Goal: Task Accomplishment & Management: Manage account settings

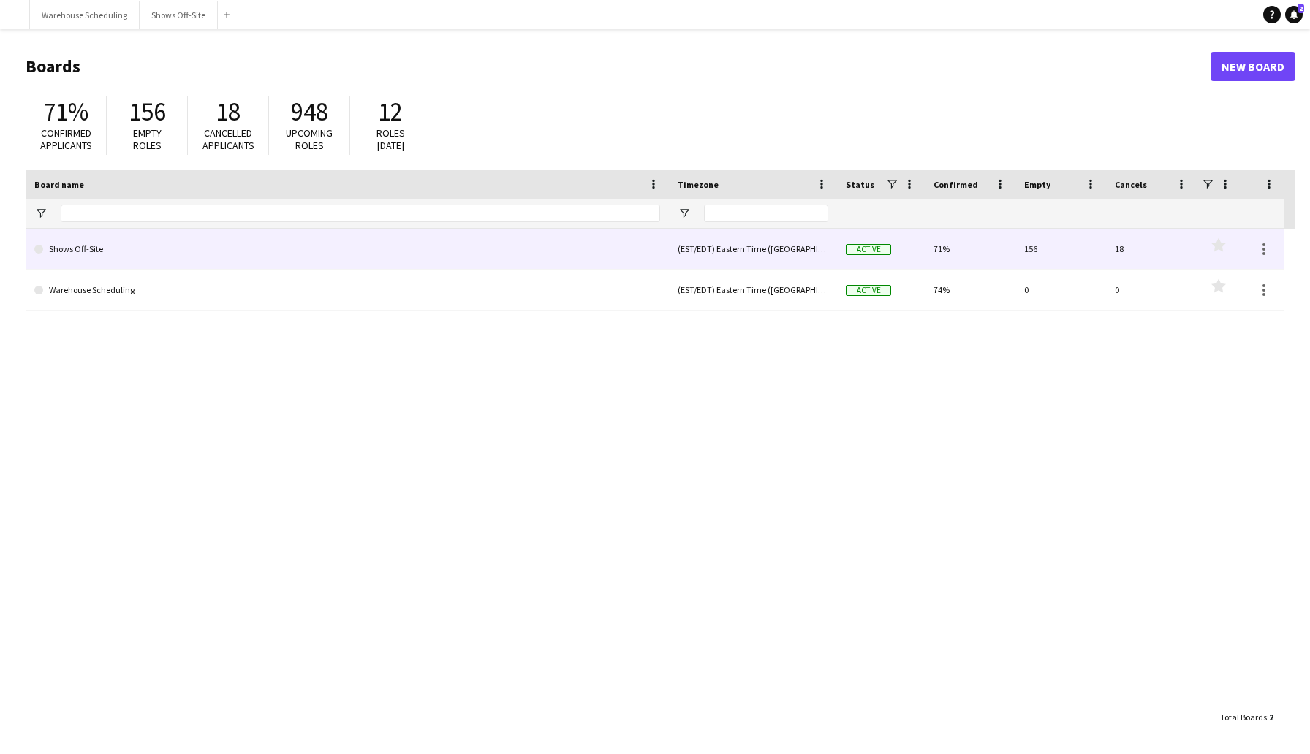
click at [277, 251] on link "Shows Off-Site" at bounding box center [347, 249] width 626 height 41
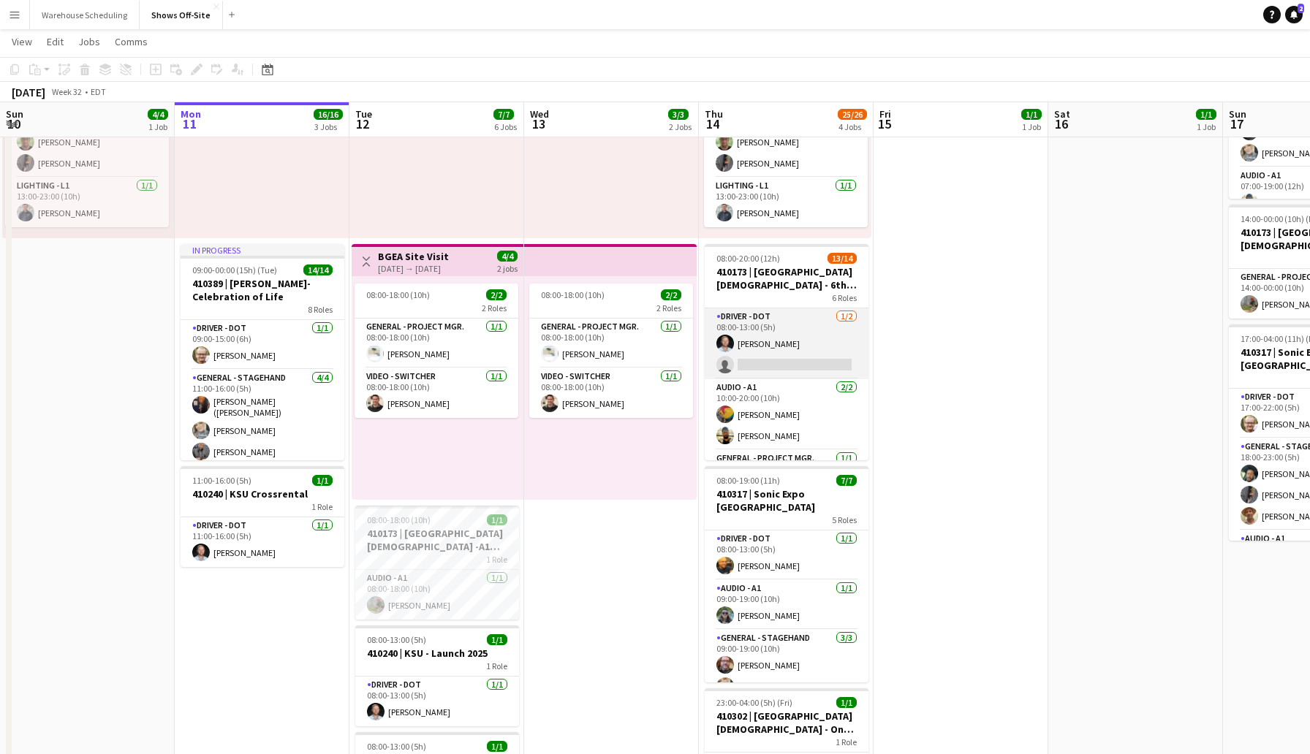
click at [793, 364] on app-card-role "Driver - DOT [DATE] 08:00-13:00 (5h) [PERSON_NAME] single-neutral-actions" at bounding box center [786, 343] width 164 height 71
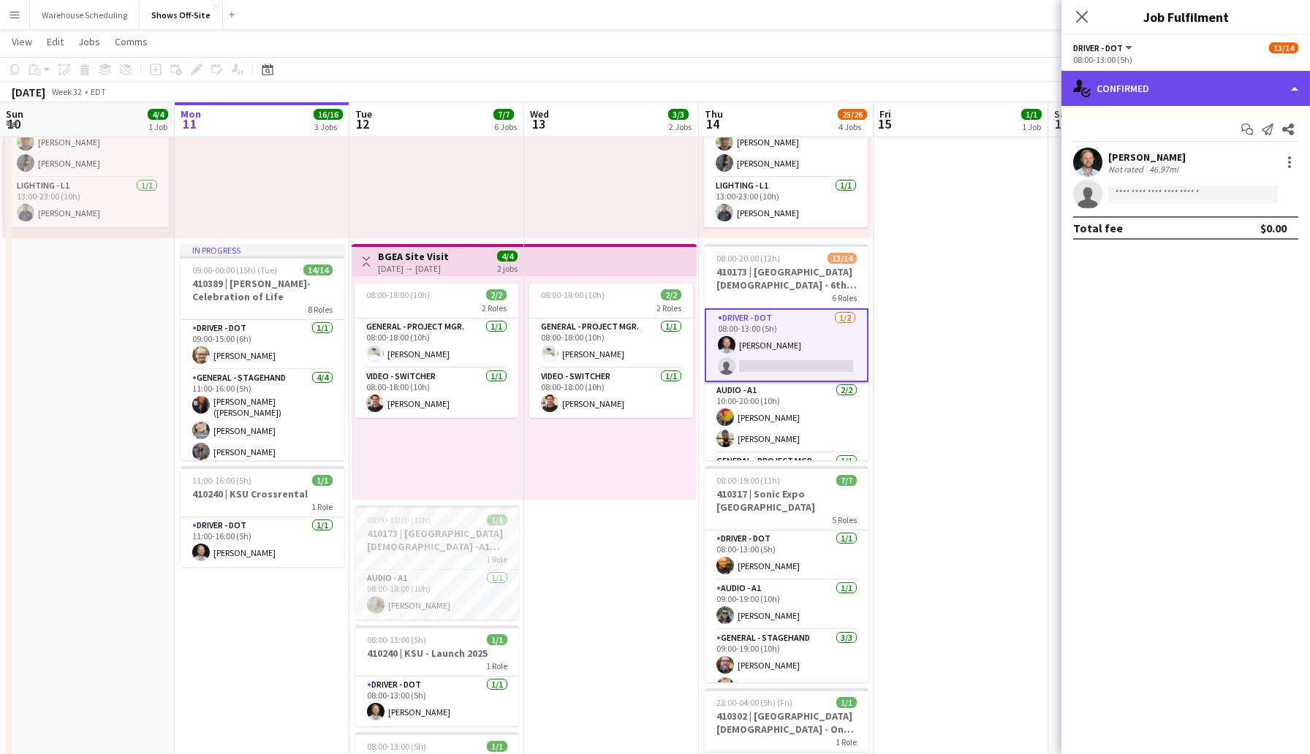
click at [1102, 88] on div "single-neutral-actions-check-2 Confirmed" at bounding box center [1185, 88] width 248 height 35
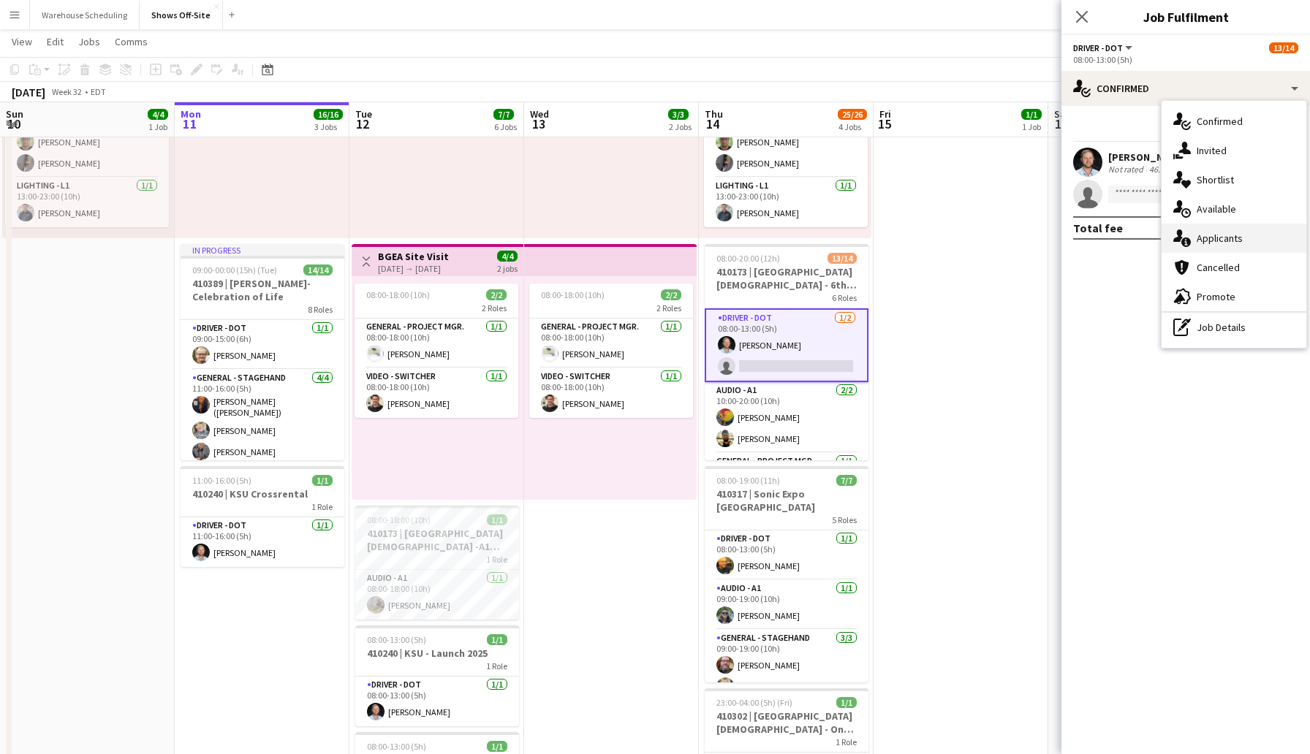
click at [1209, 243] on div "single-neutral-actions-information Applicants" at bounding box center [1233, 238] width 145 height 29
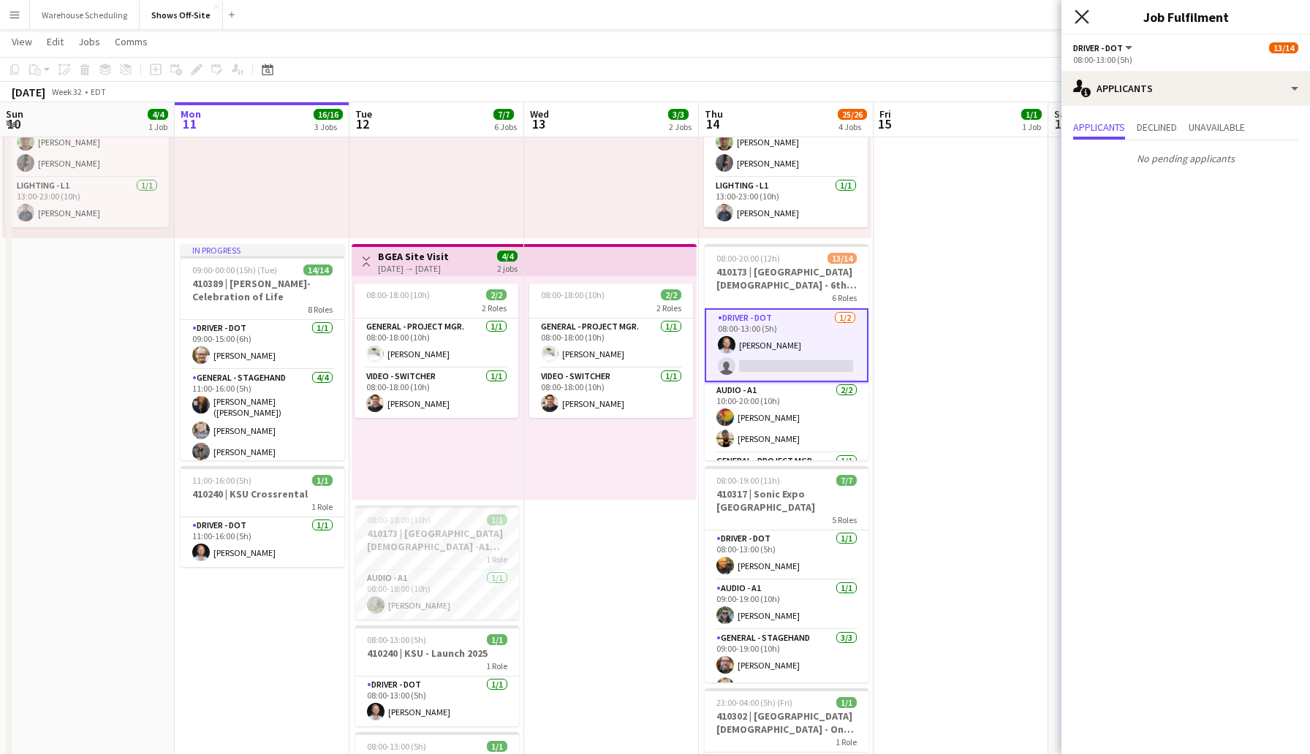
click at [1079, 18] on icon at bounding box center [1081, 17] width 14 height 14
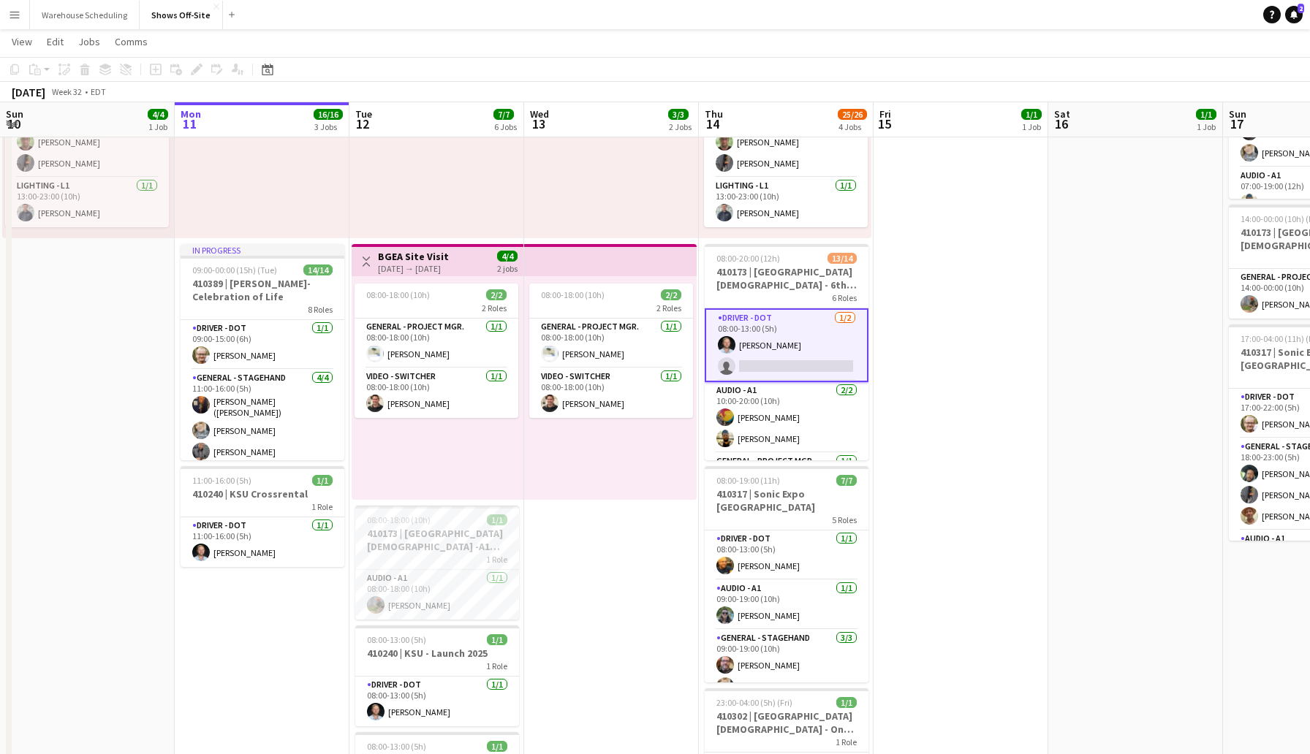
click at [805, 365] on app-card-role "Driver - DOT [DATE] 08:00-13:00 (5h) [PERSON_NAME] single-neutral-actions" at bounding box center [786, 345] width 164 height 74
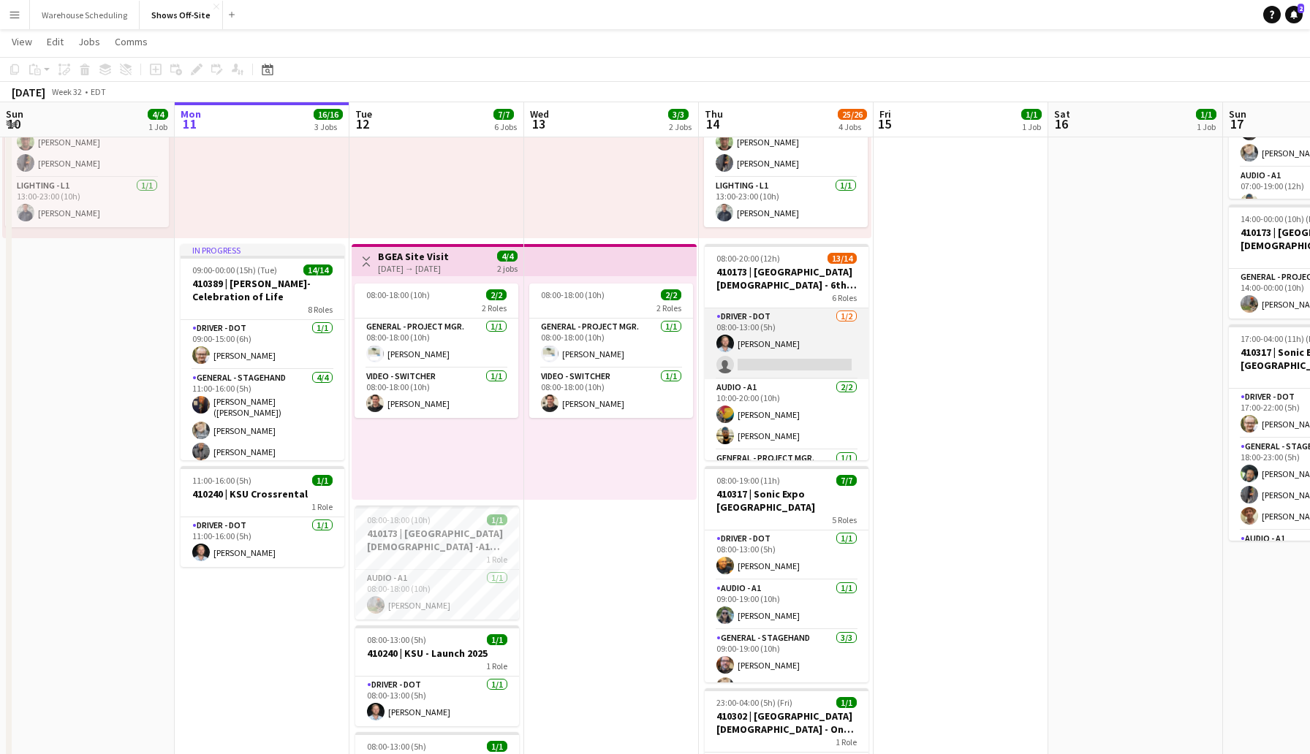
click at [805, 365] on app-card-role "Driver - DOT [DATE] 08:00-13:00 (5h) [PERSON_NAME] single-neutral-actions" at bounding box center [786, 343] width 164 height 71
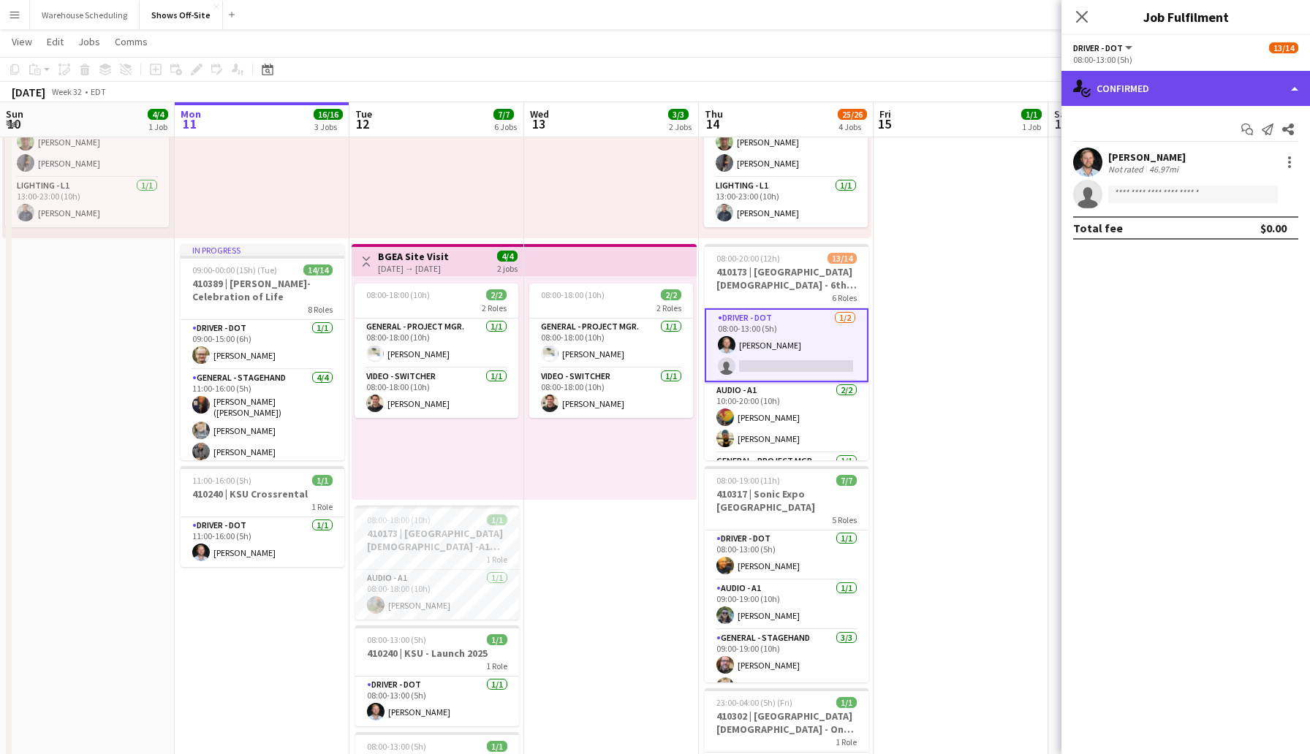
click at [1142, 91] on div "single-neutral-actions-check-2 Confirmed" at bounding box center [1185, 88] width 248 height 35
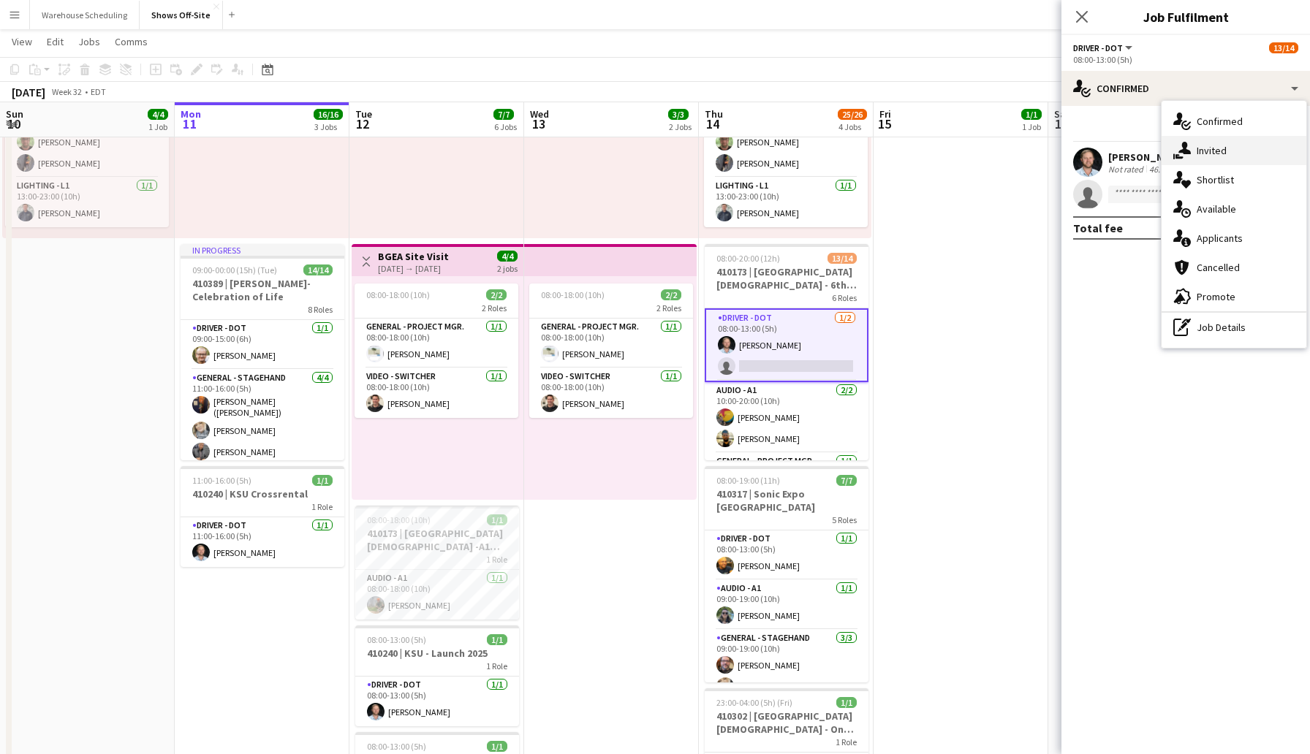
click at [1209, 151] on div "single-neutral-actions-share-1 Invited" at bounding box center [1233, 150] width 145 height 29
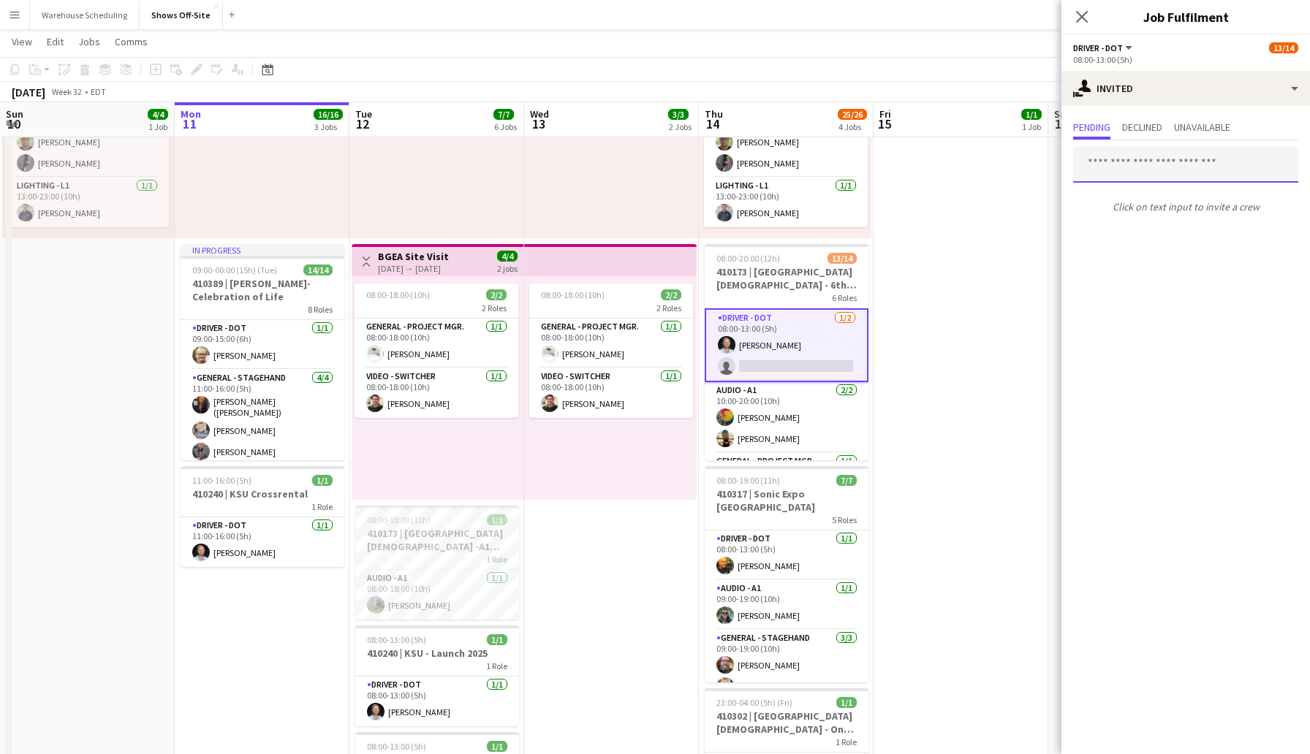
click at [1131, 170] on input "text" at bounding box center [1185, 164] width 225 height 37
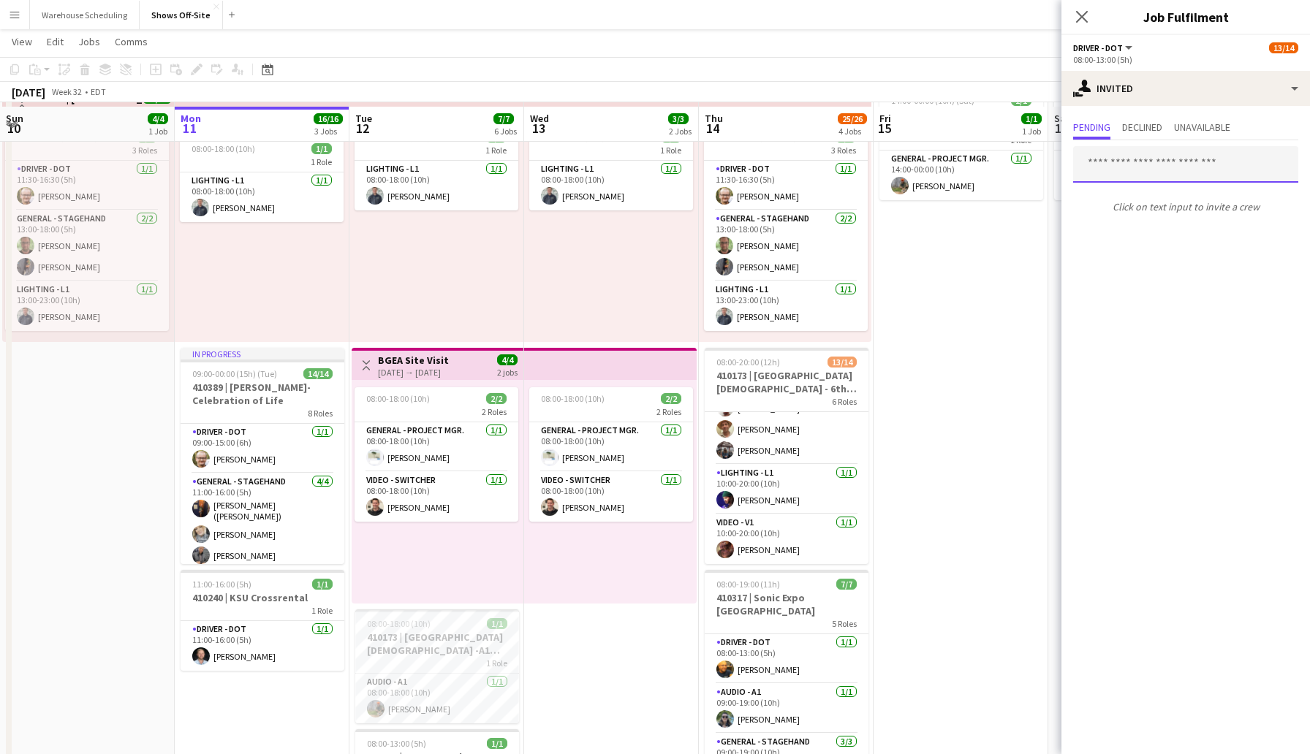
scroll to position [83, 0]
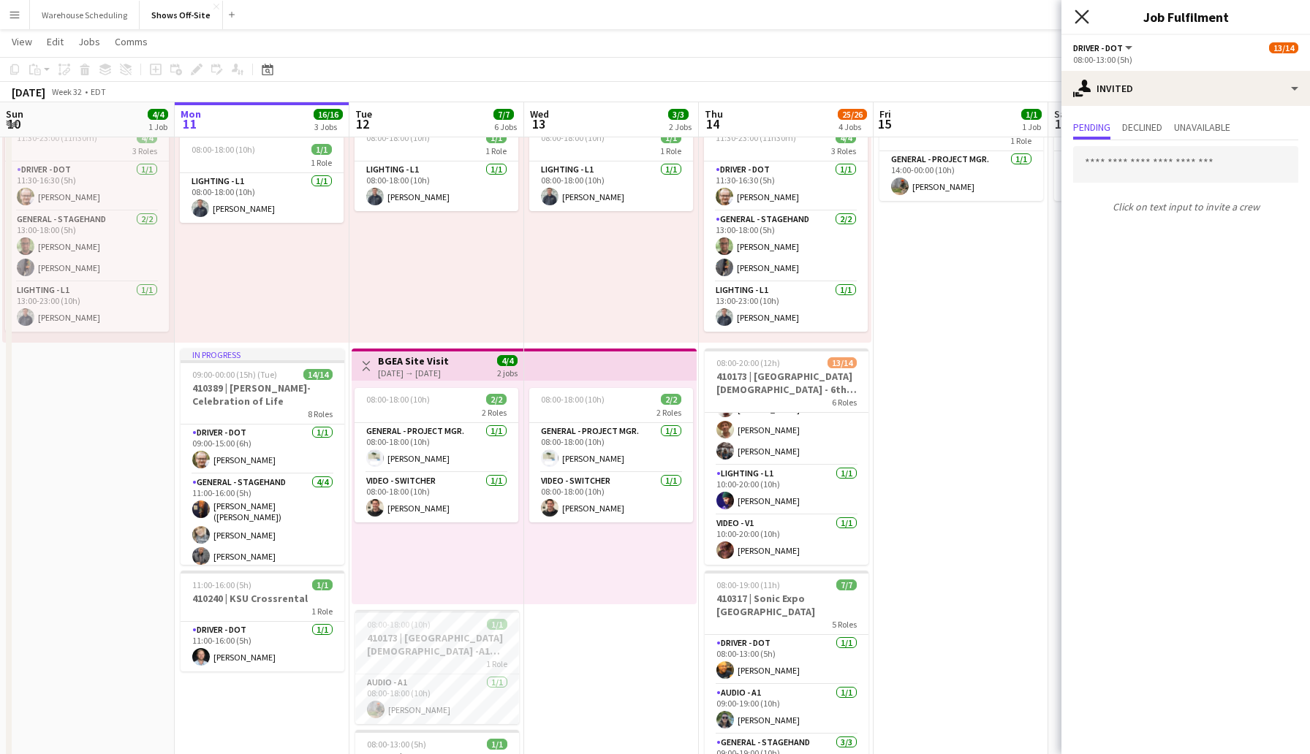
click at [1083, 16] on icon at bounding box center [1081, 17] width 14 height 14
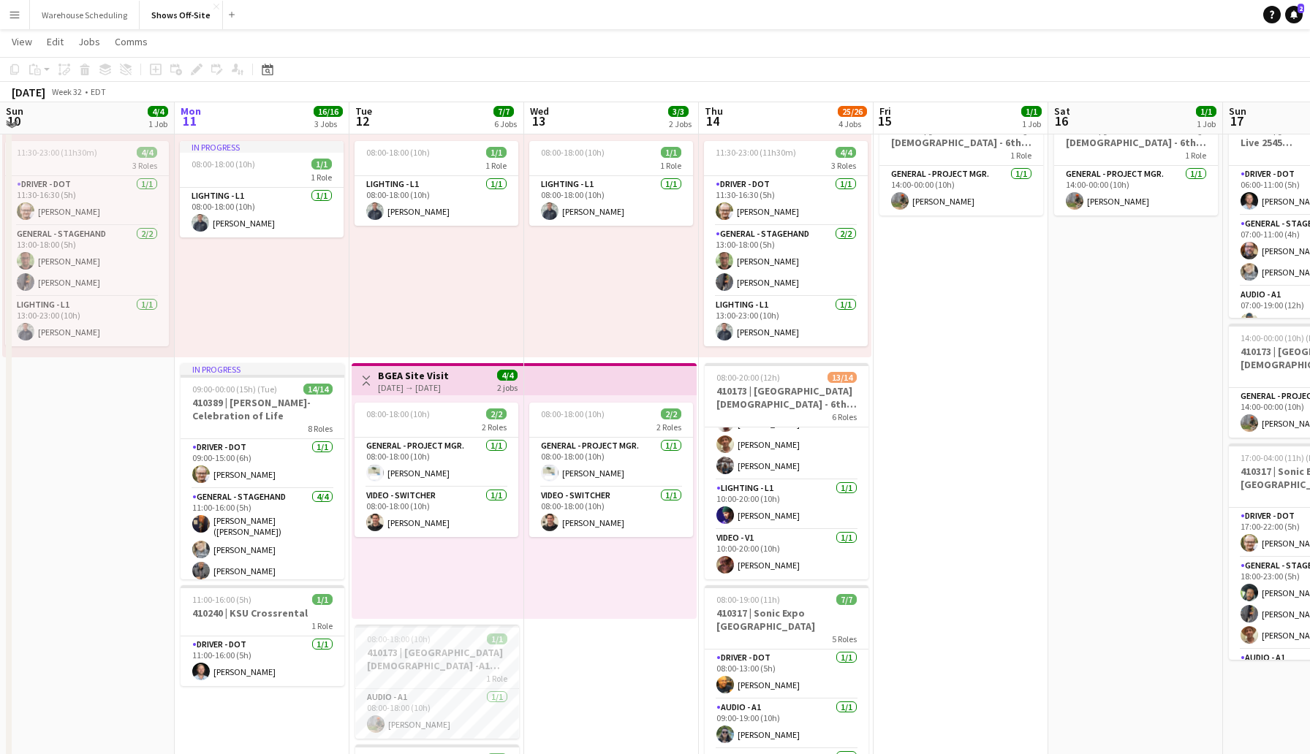
scroll to position [62, 0]
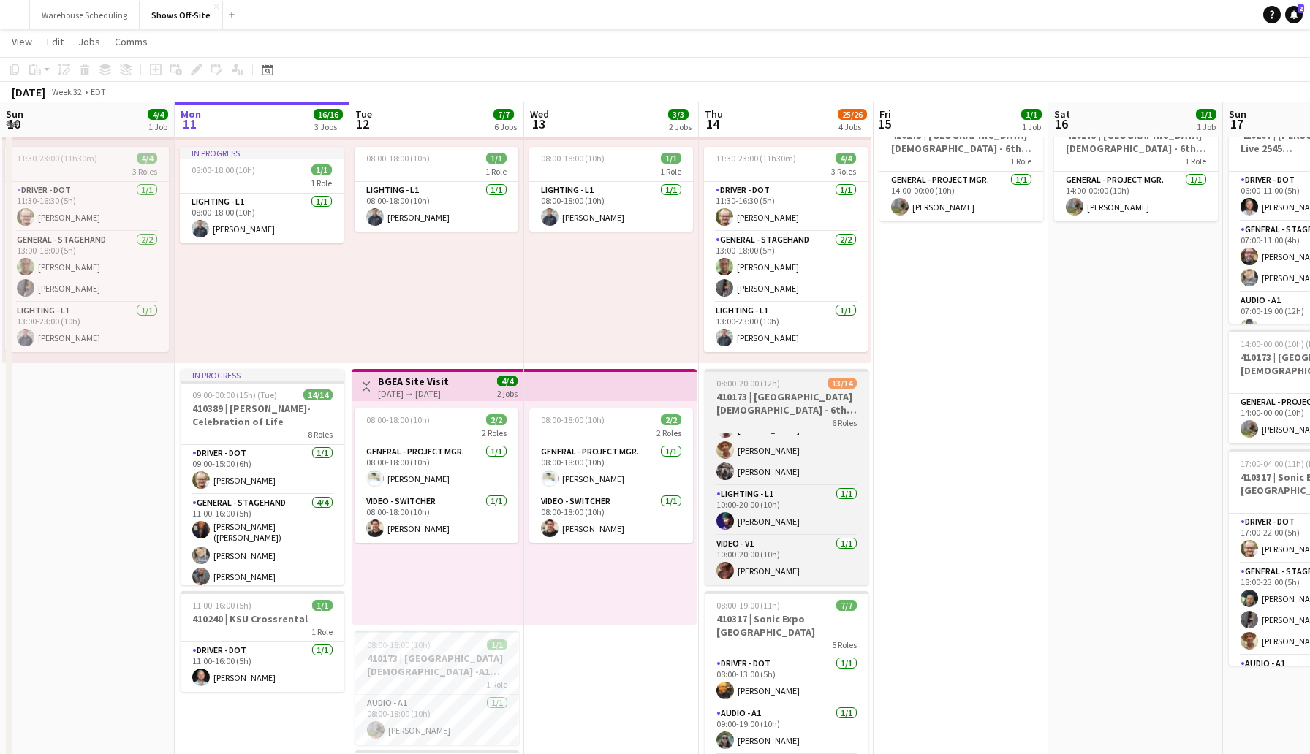
click at [793, 390] on h3 "410173 | [GEOGRAPHIC_DATA][DEMOGRAPHIC_DATA] - 6th Grade Fall Camp FFA 2025" at bounding box center [786, 403] width 164 height 26
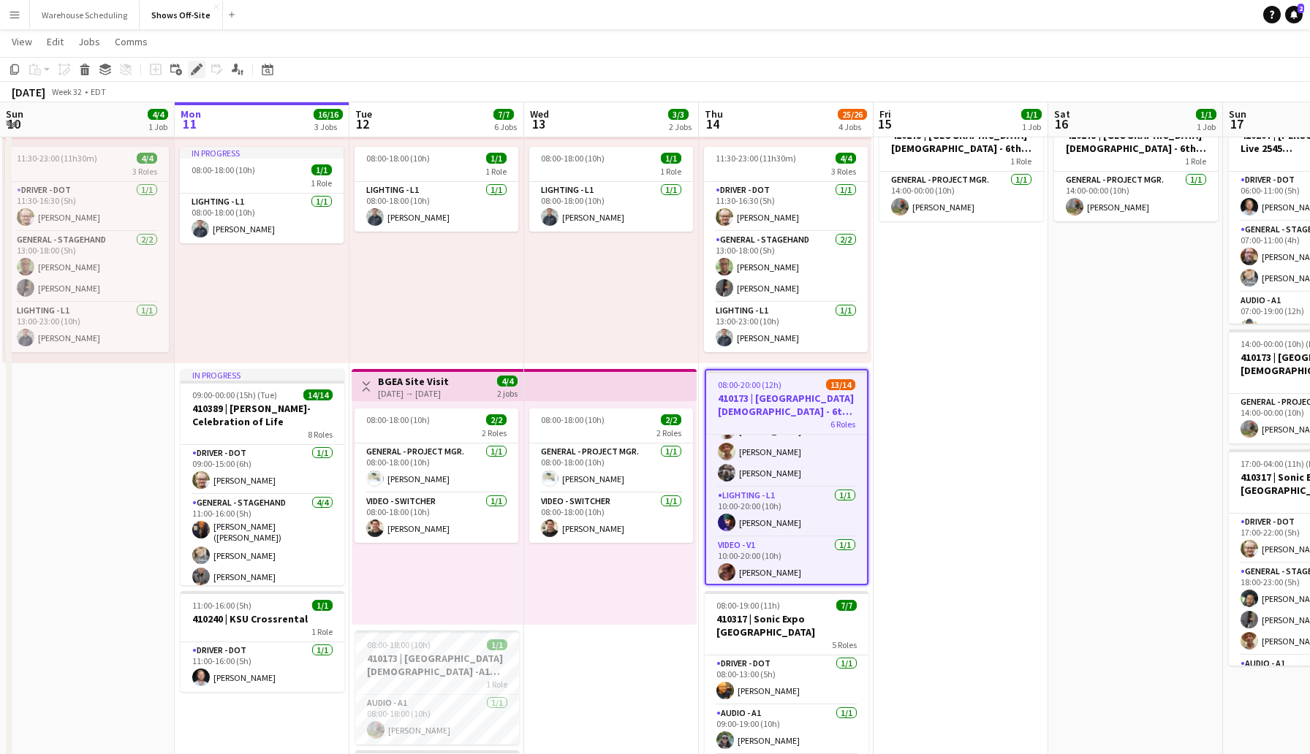
click at [197, 72] on icon "Edit" at bounding box center [197, 70] width 12 height 12
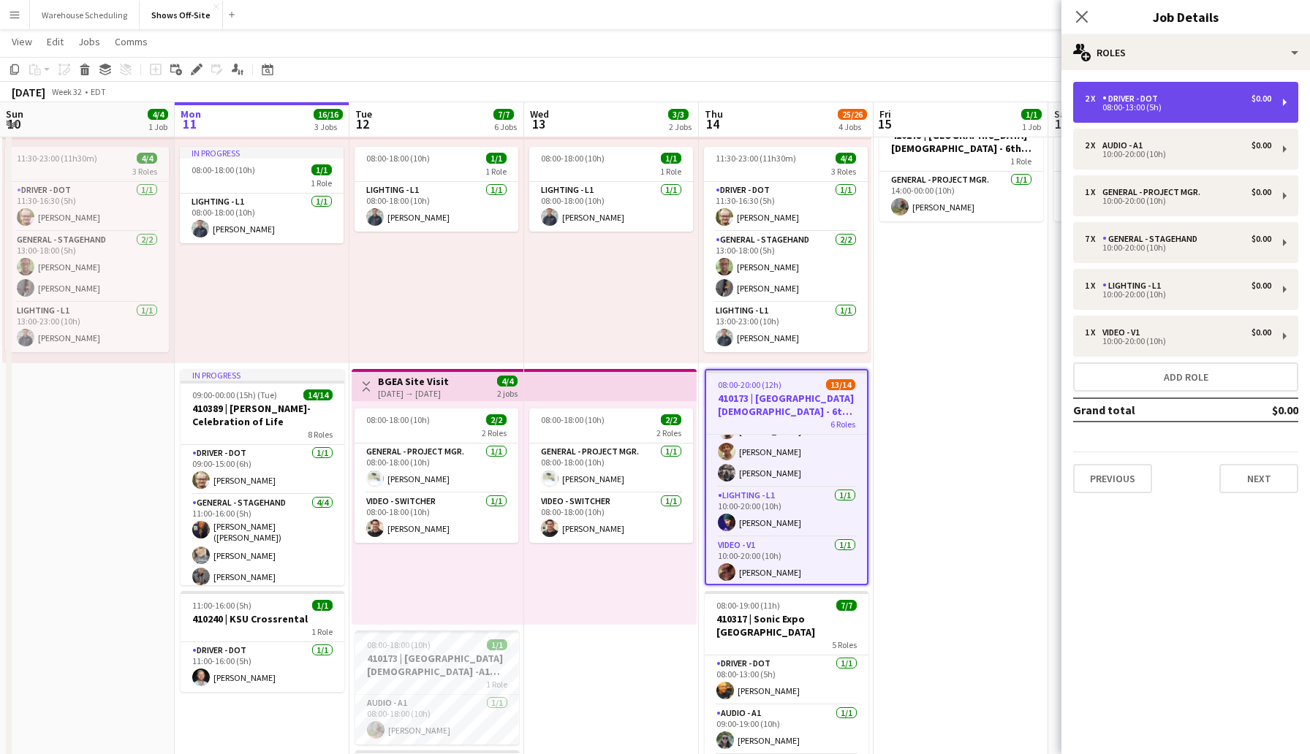
click at [1192, 94] on div "2 x Driver - DOT $0.00" at bounding box center [1178, 99] width 186 height 10
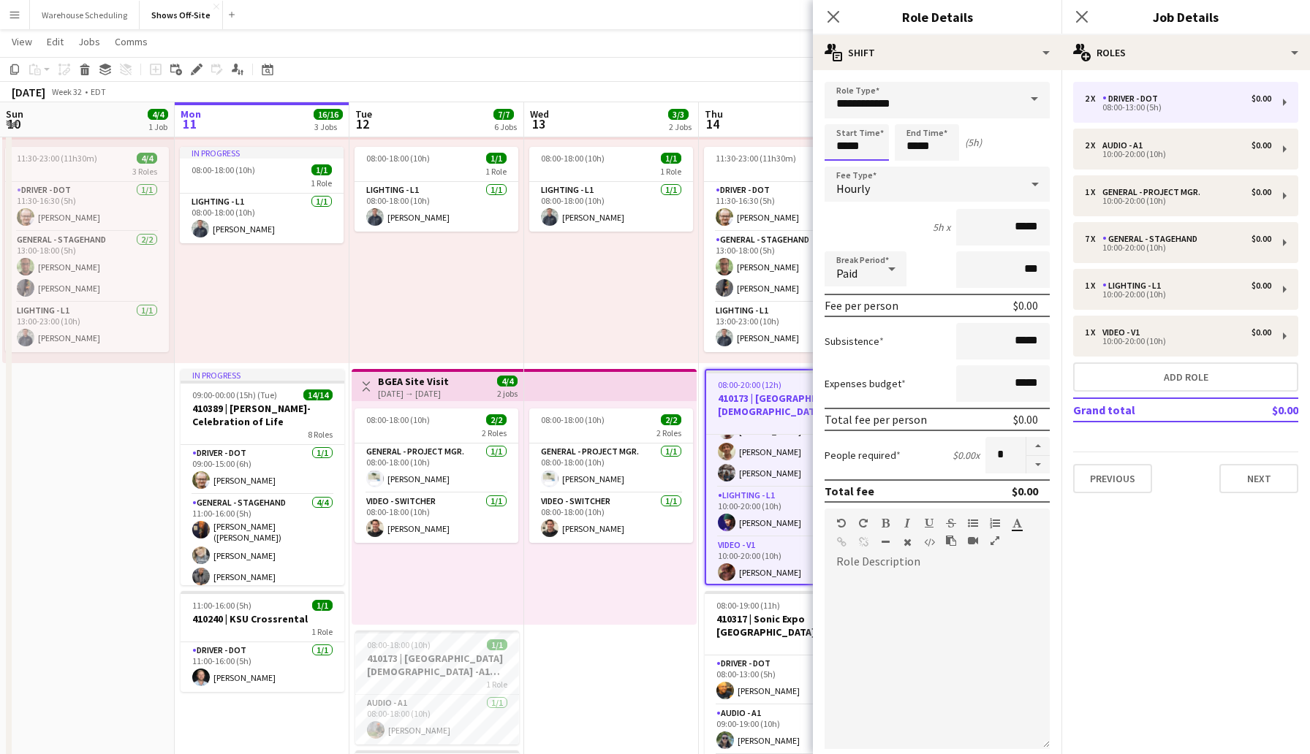
click at [873, 143] on input "*****" at bounding box center [856, 142] width 64 height 37
type input "*****"
click at [840, 163] on div at bounding box center [841, 168] width 29 height 15
click at [1160, 532] on mat-expansion-panel "pencil3 General details 2 x Driver - DOT $0.00 08:00-13:00 (5h) 2 x Audio - A1 …" at bounding box center [1185, 412] width 248 height 684
click at [1235, 485] on button "Next" at bounding box center [1258, 478] width 79 height 29
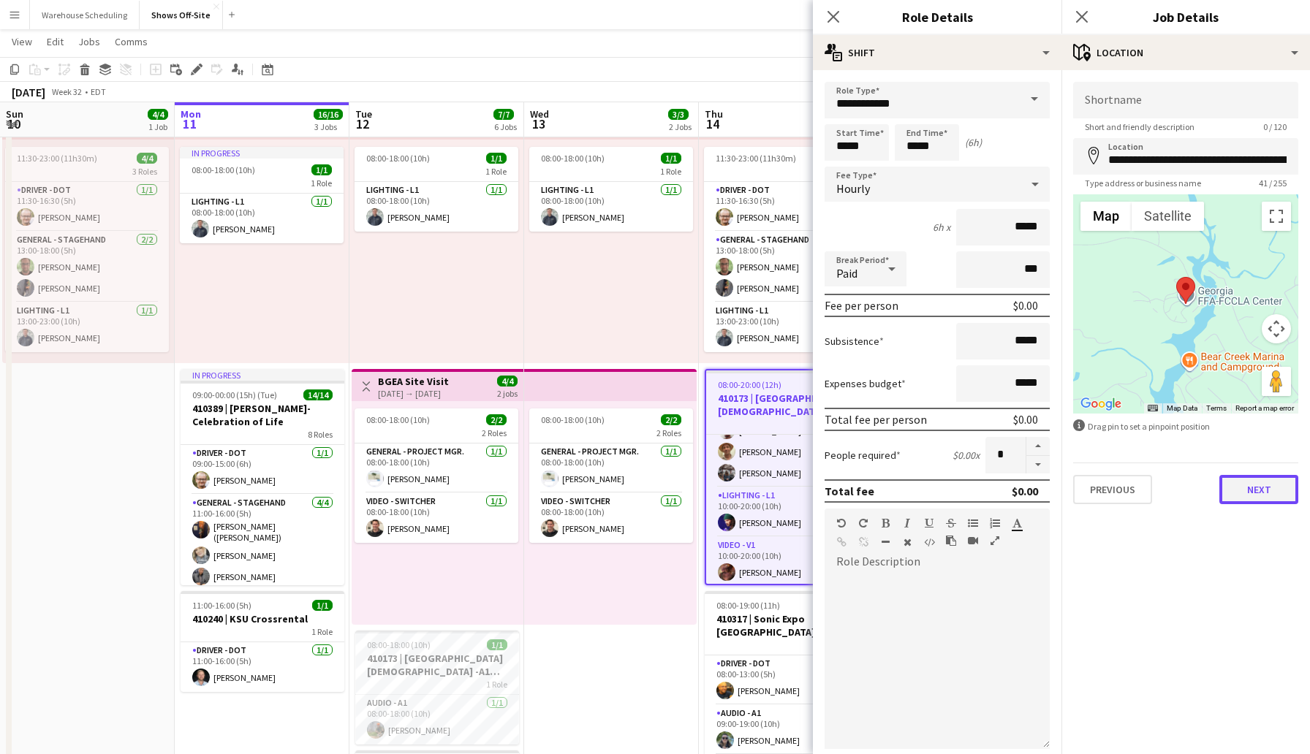
click at [1273, 486] on button "Next" at bounding box center [1258, 489] width 79 height 29
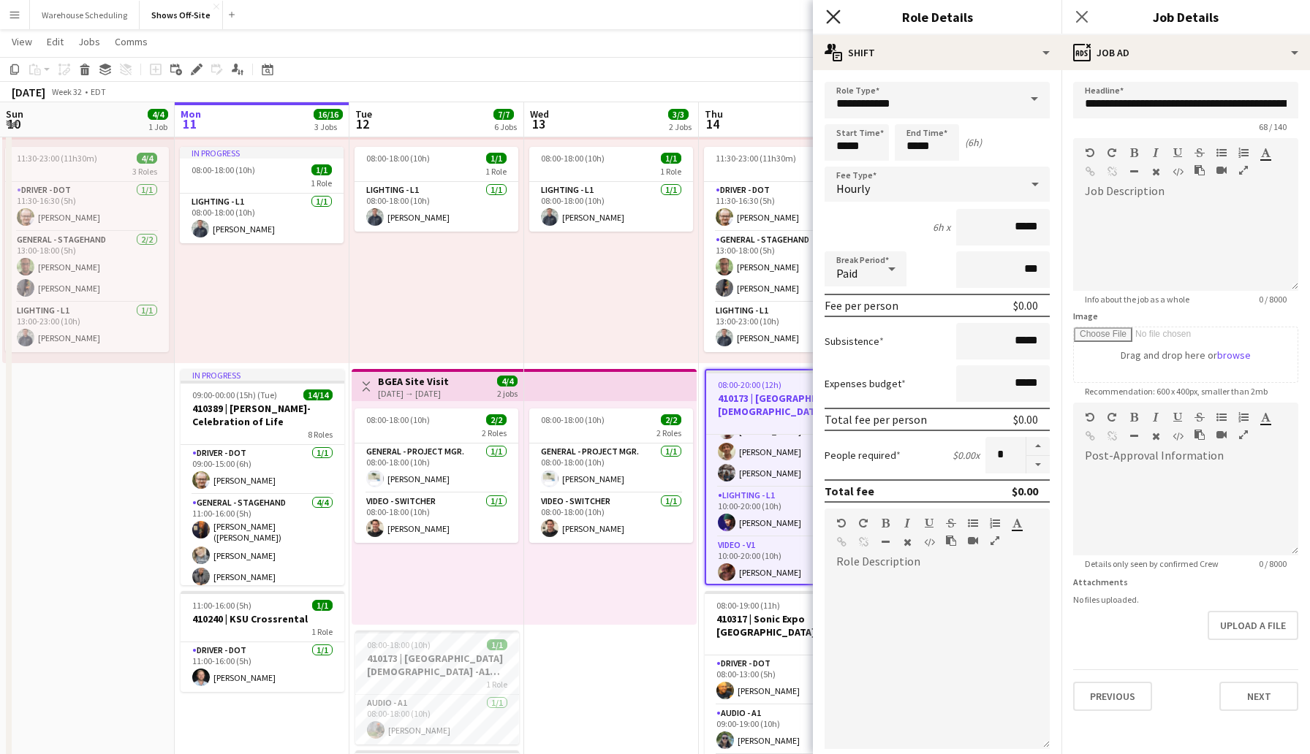
click at [836, 18] on icon "Close pop-in" at bounding box center [833, 17] width 14 height 14
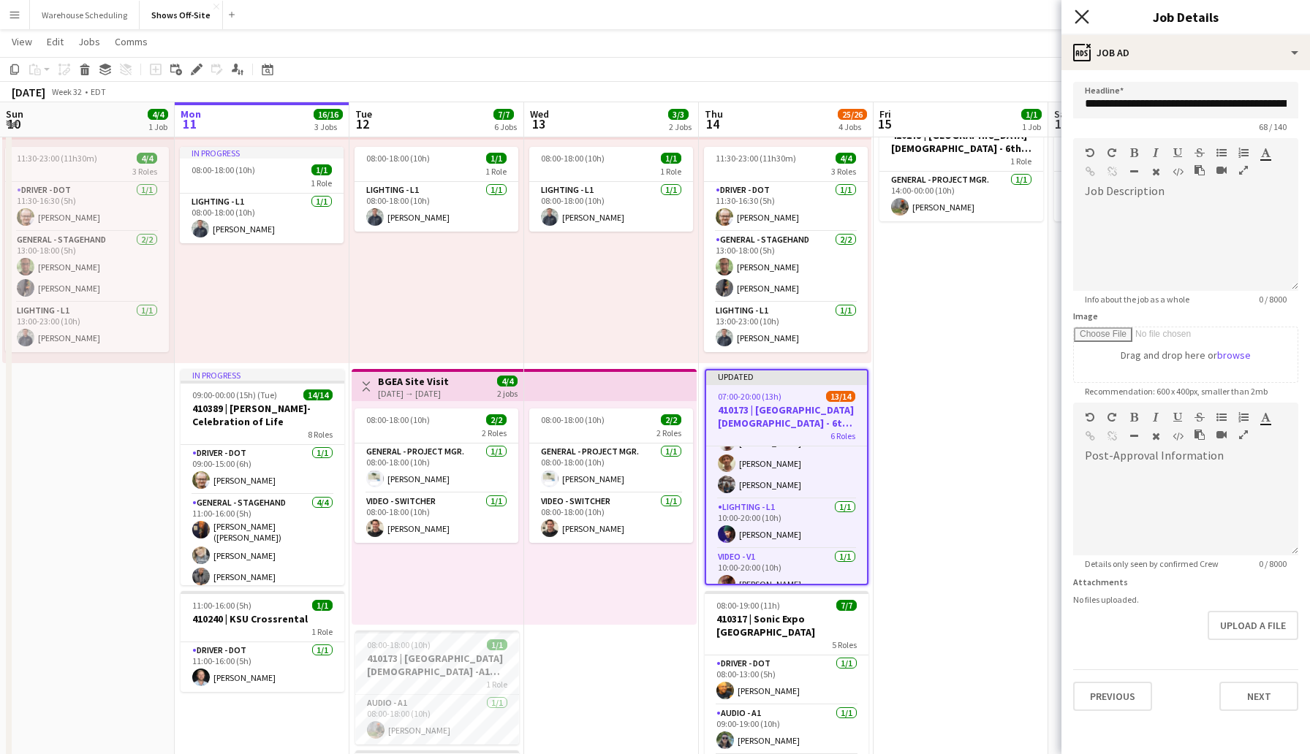
click at [1080, 17] on icon at bounding box center [1081, 17] width 14 height 14
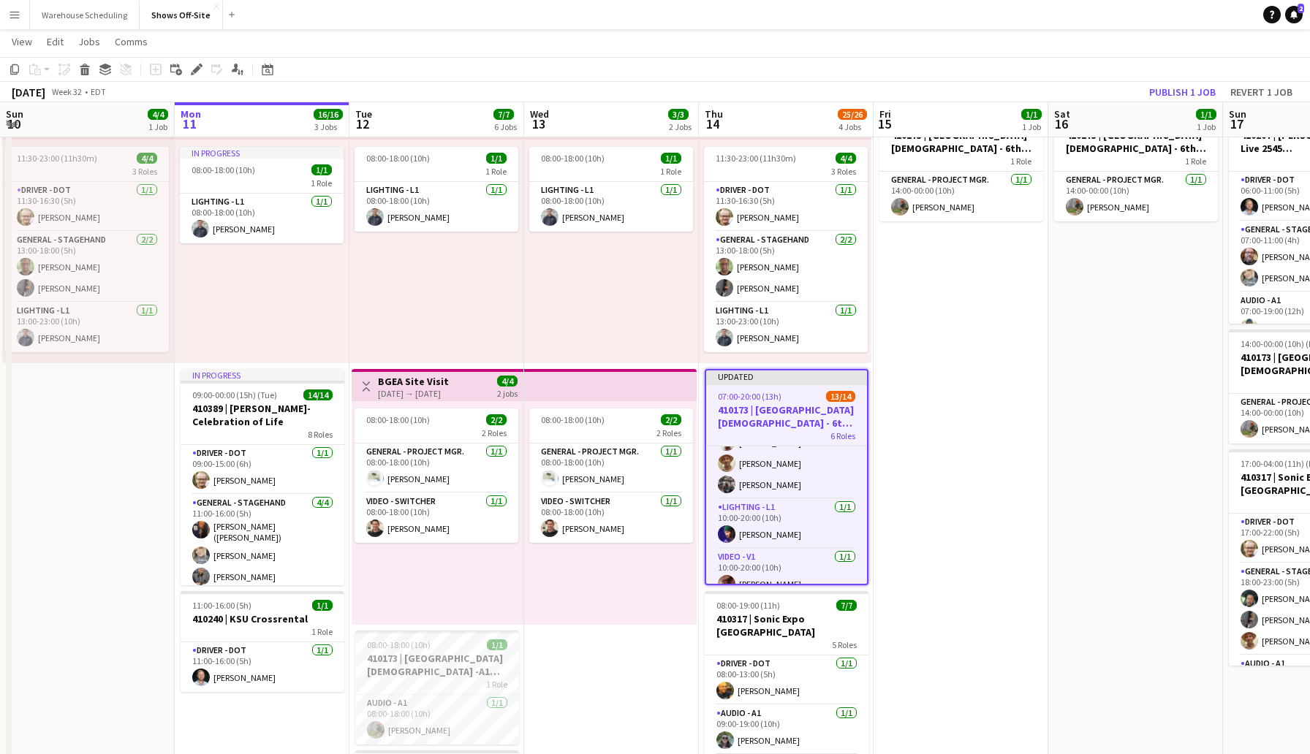
click at [1049, 335] on app-date-cell "14:00-00:00 (10h) (Sun) 1/1 410173 | [GEOGRAPHIC_DATA][DEMOGRAPHIC_DATA] - 6th …" at bounding box center [1135, 620] width 175 height 1036
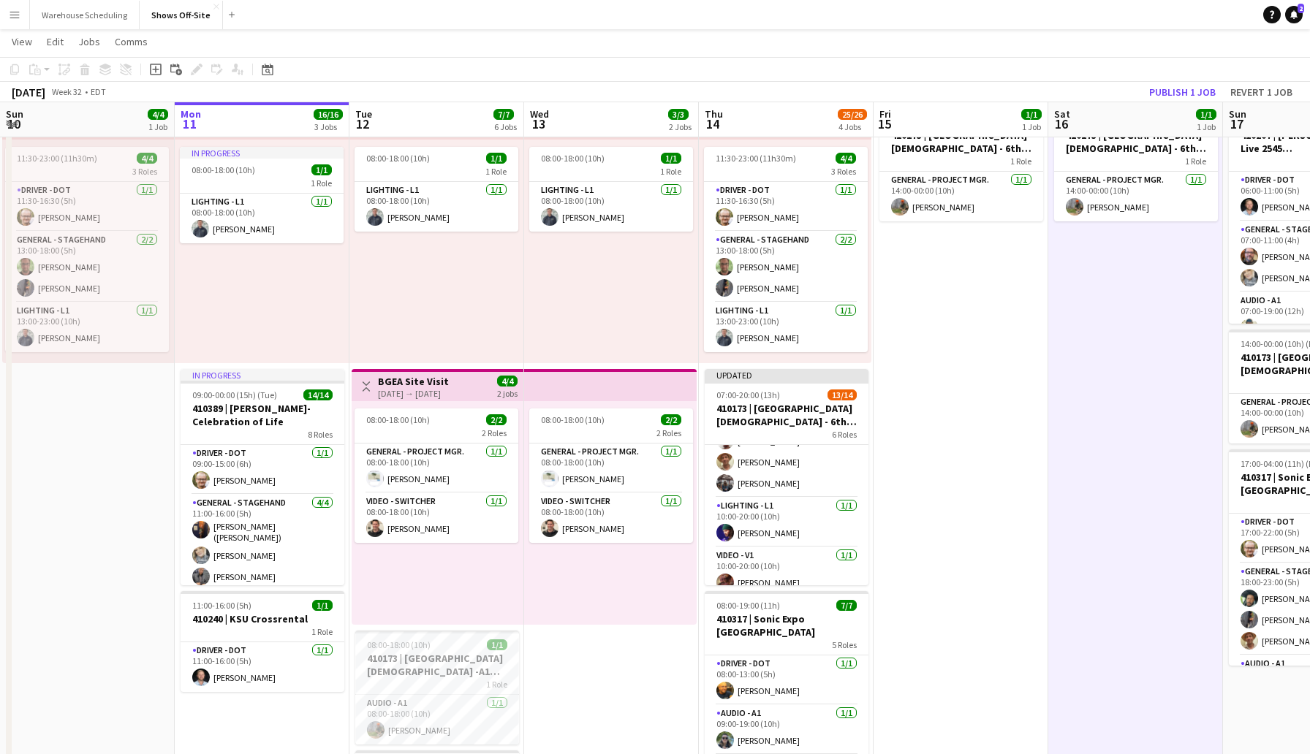
click at [942, 60] on app-toolbar "Copy Paste Paste Command V Paste with crew Command Shift V Paste linked Job [GE…" at bounding box center [655, 69] width 1310 height 25
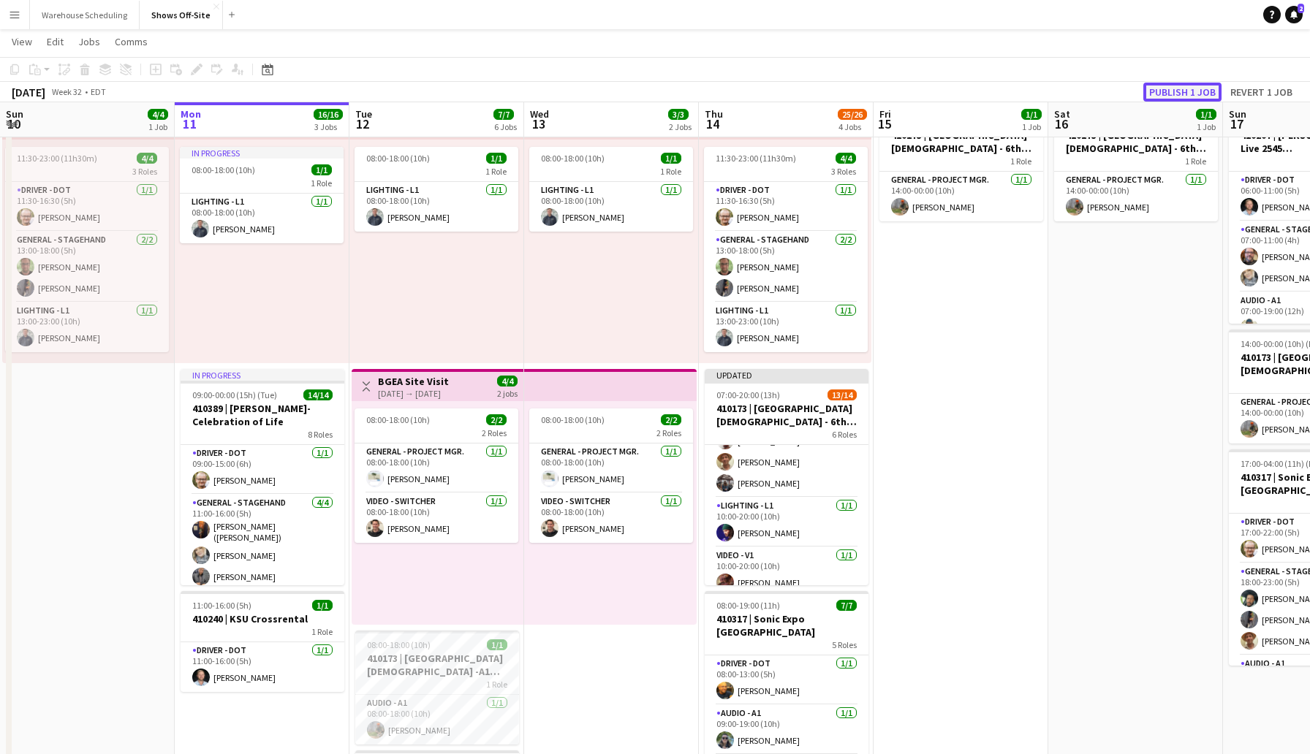
click at [1182, 91] on button "Publish 1 job" at bounding box center [1182, 92] width 78 height 19
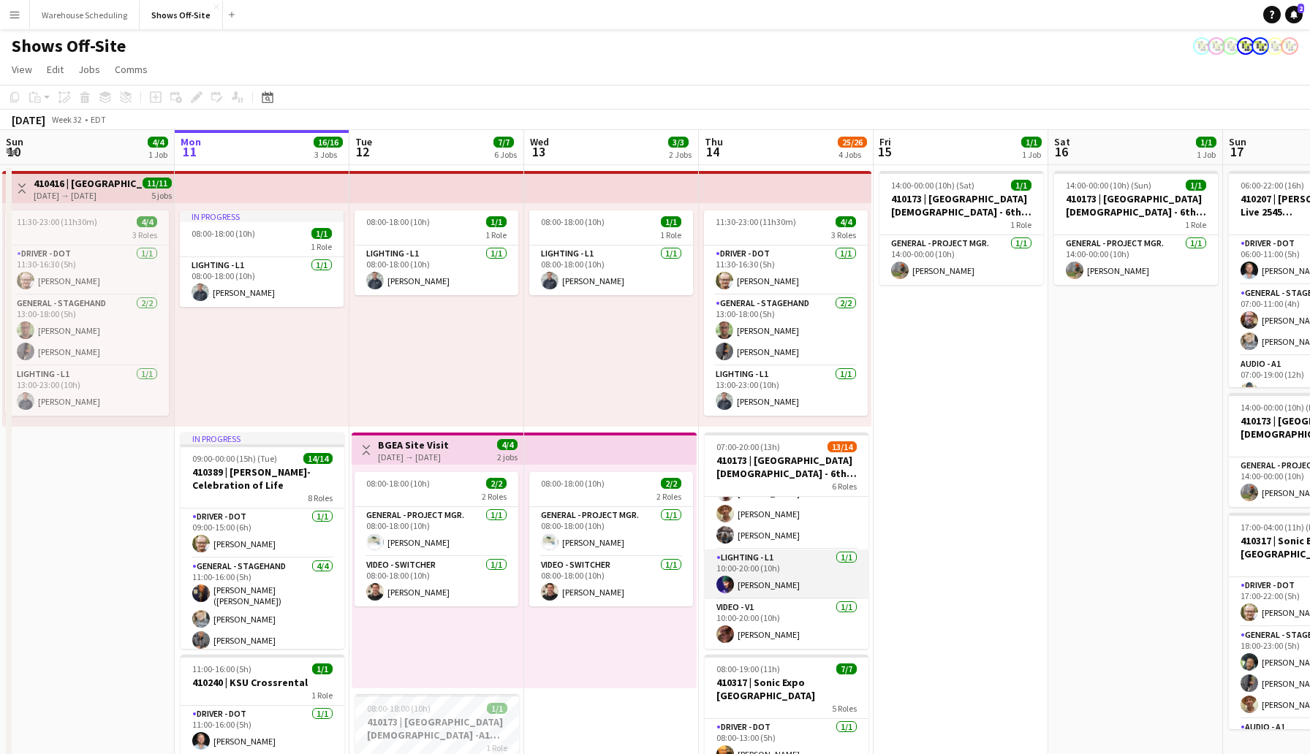
scroll to position [0, 0]
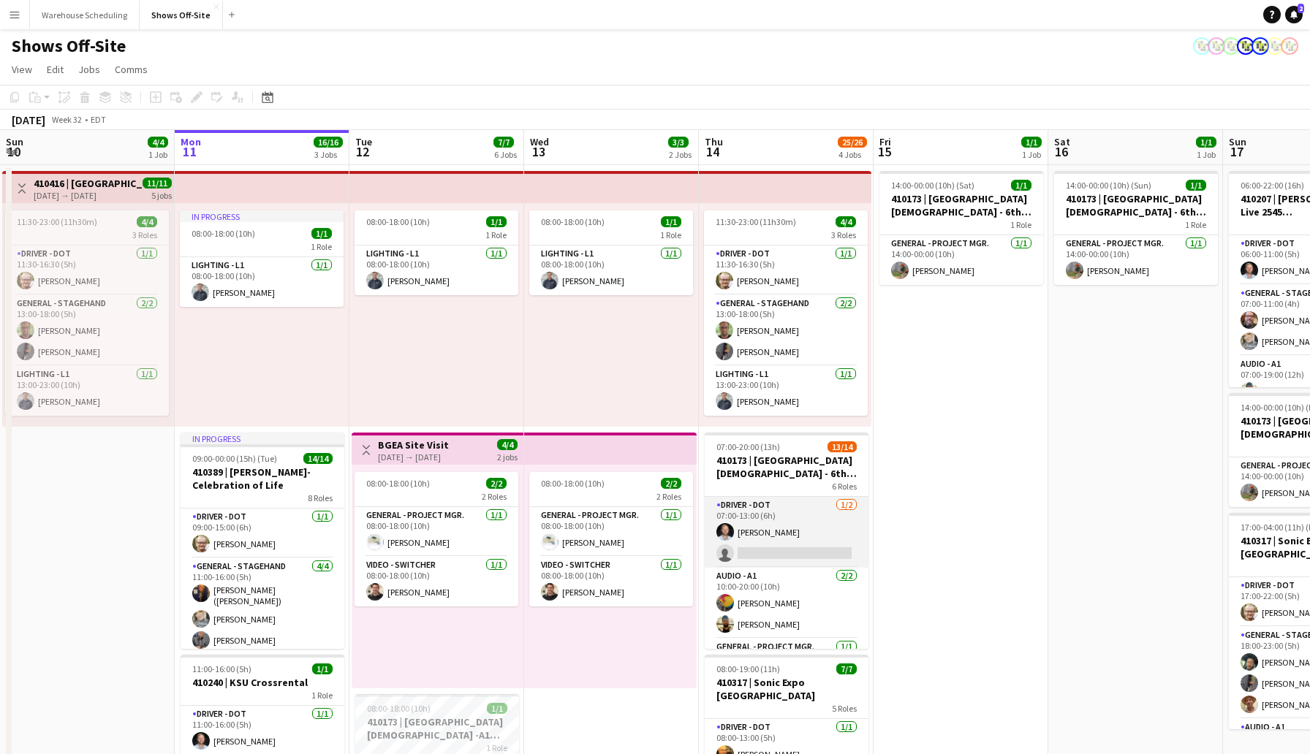
click at [755, 553] on app-card-role "Driver - DOT [DATE] 07:00-13:00 (6h) [PERSON_NAME] single-neutral-actions" at bounding box center [786, 532] width 164 height 71
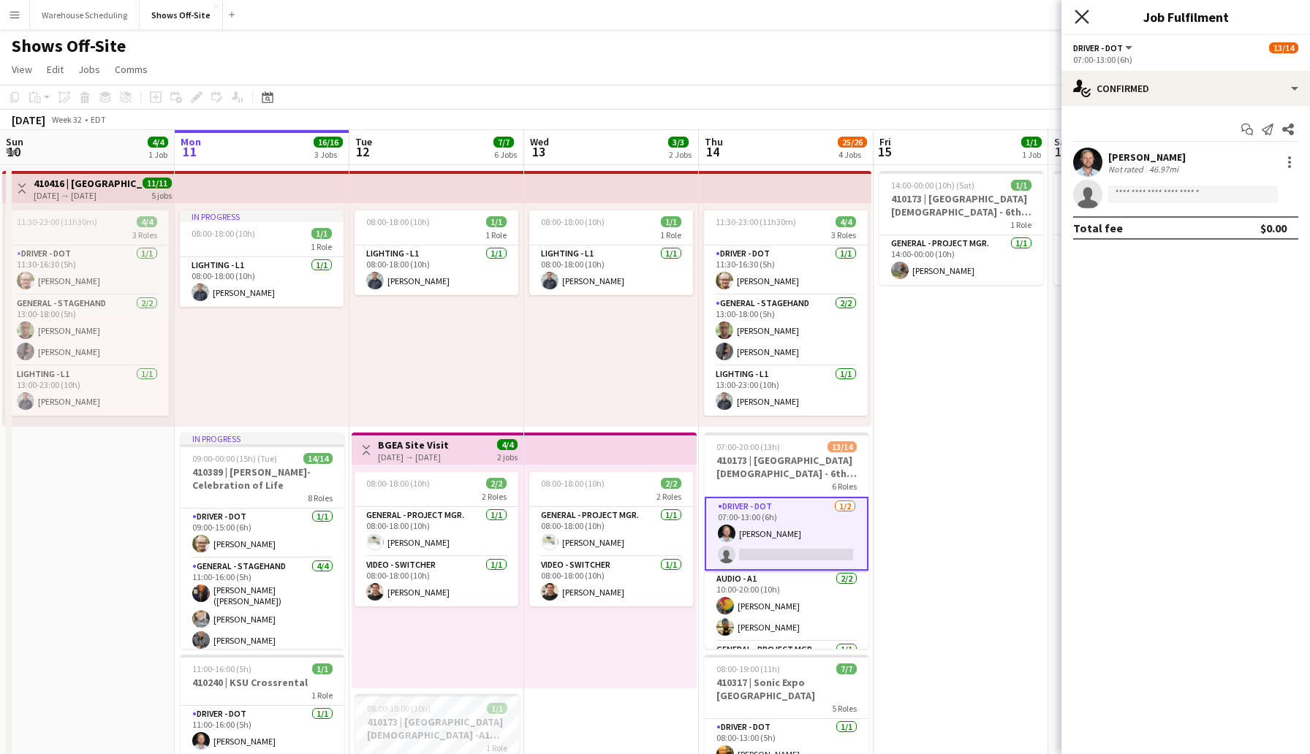
click at [1076, 18] on icon "Close pop-in" at bounding box center [1081, 17] width 14 height 14
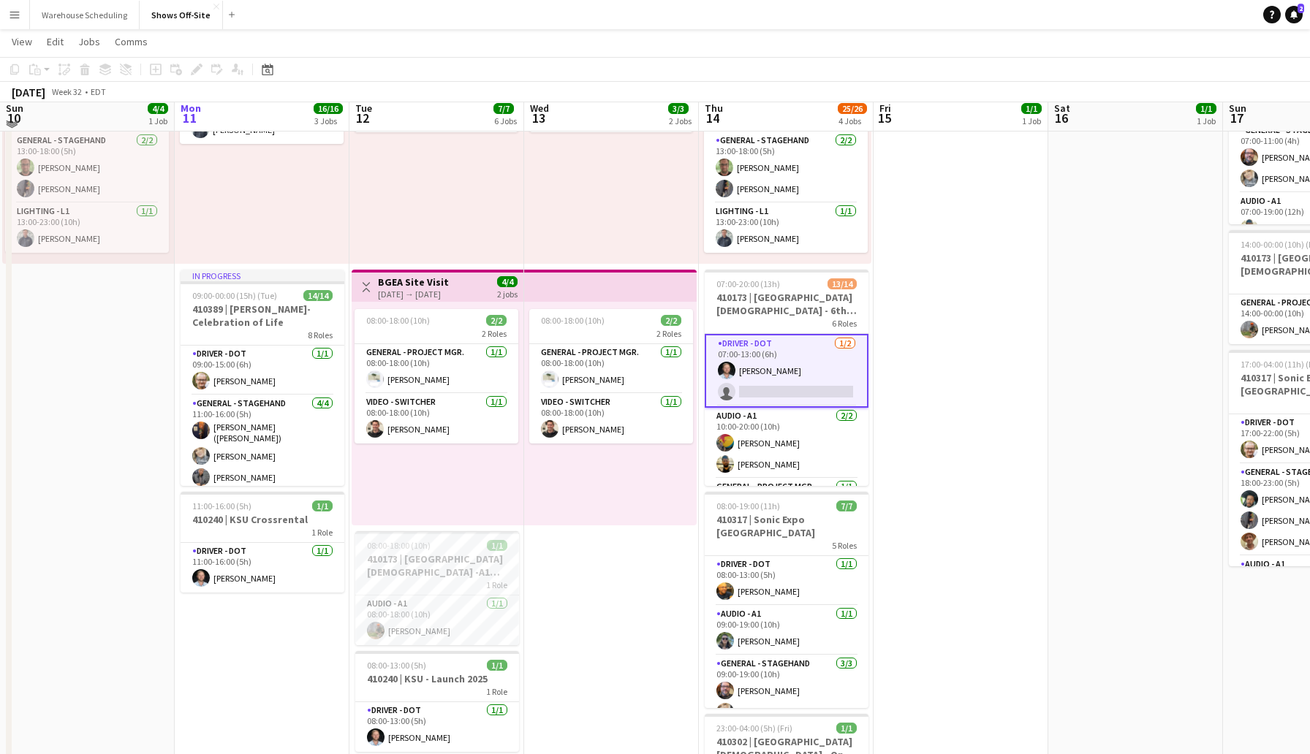
scroll to position [153, 0]
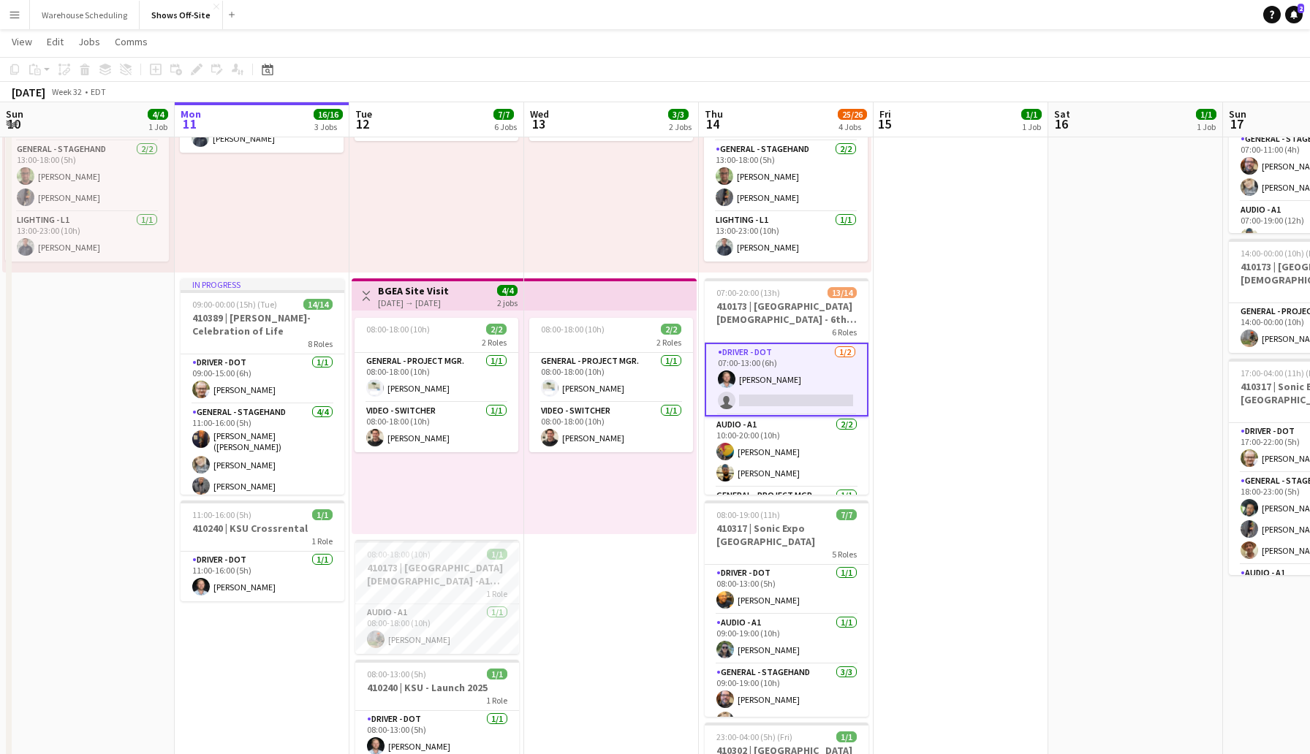
click at [938, 407] on app-date-cell "14:00-00:00 (10h) (Sat) 1/1 410173 | [GEOGRAPHIC_DATA][DEMOGRAPHIC_DATA] - 6th …" at bounding box center [960, 529] width 175 height 1036
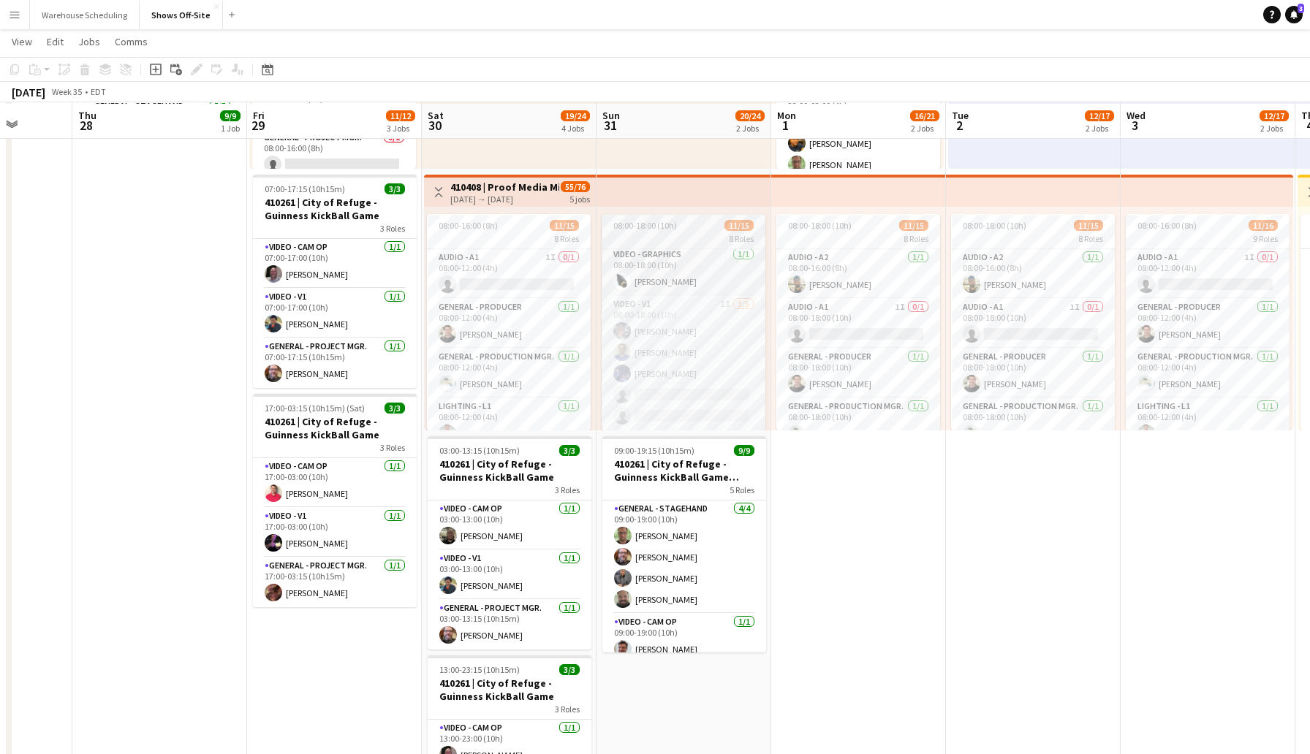
scroll to position [258, 0]
